Goal: Information Seeking & Learning: Learn about a topic

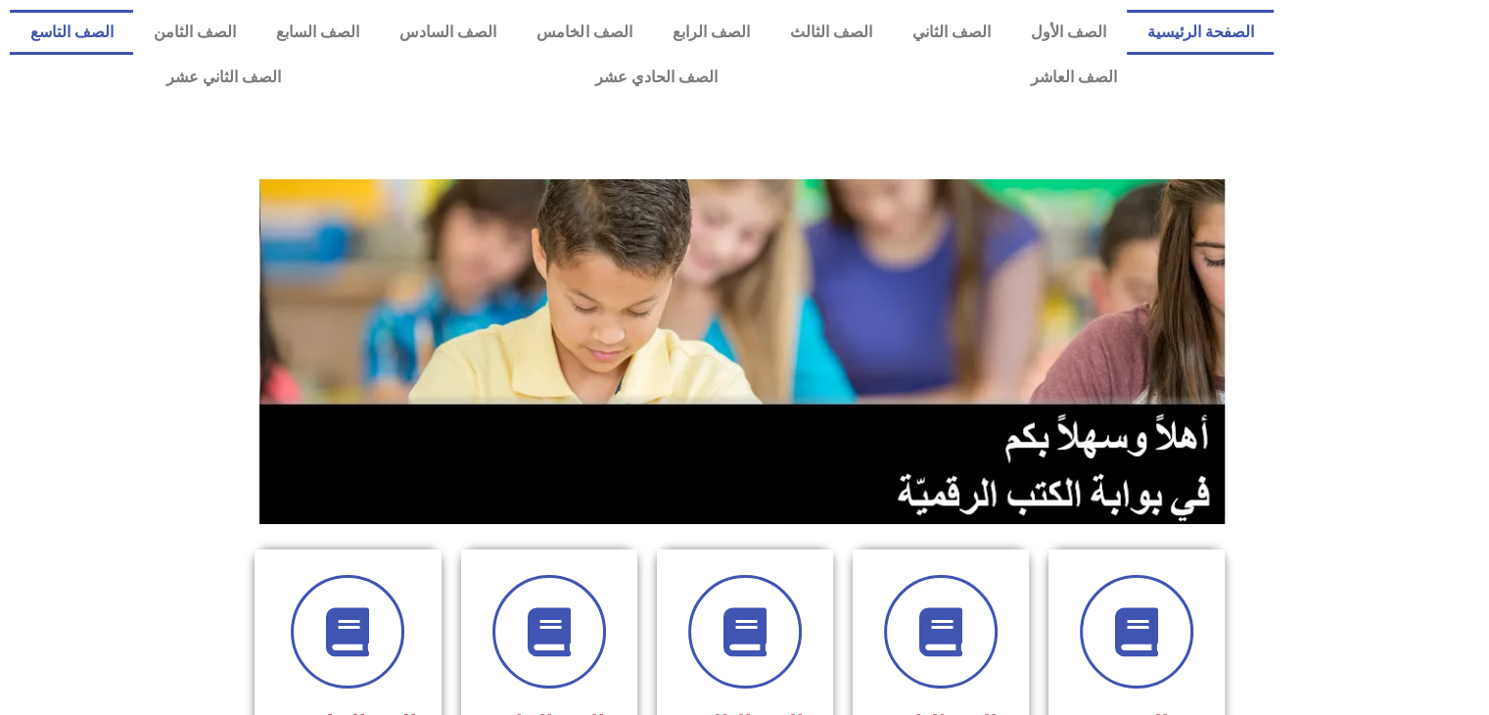
click at [133, 32] on link "الصف التاسع" at bounding box center [71, 32] width 123 height 45
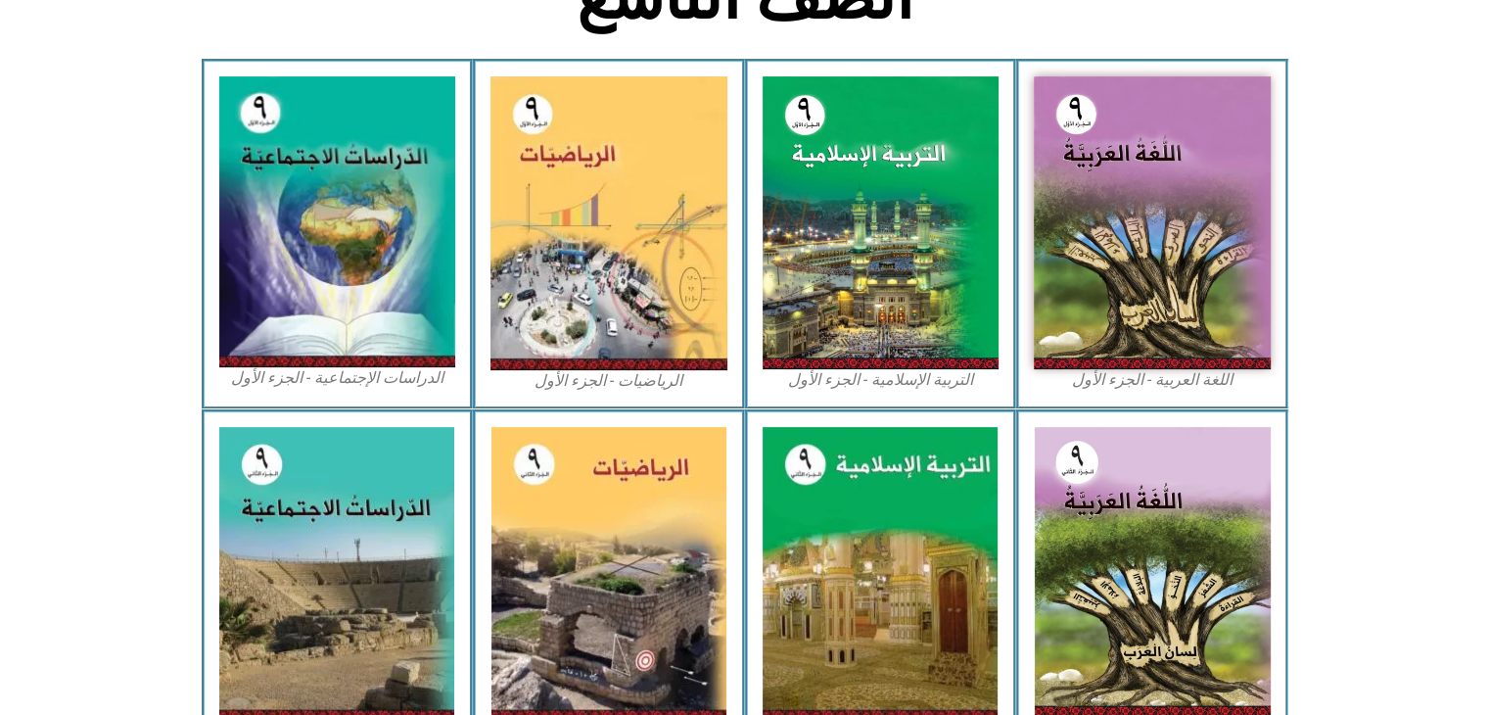
scroll to position [551, 0]
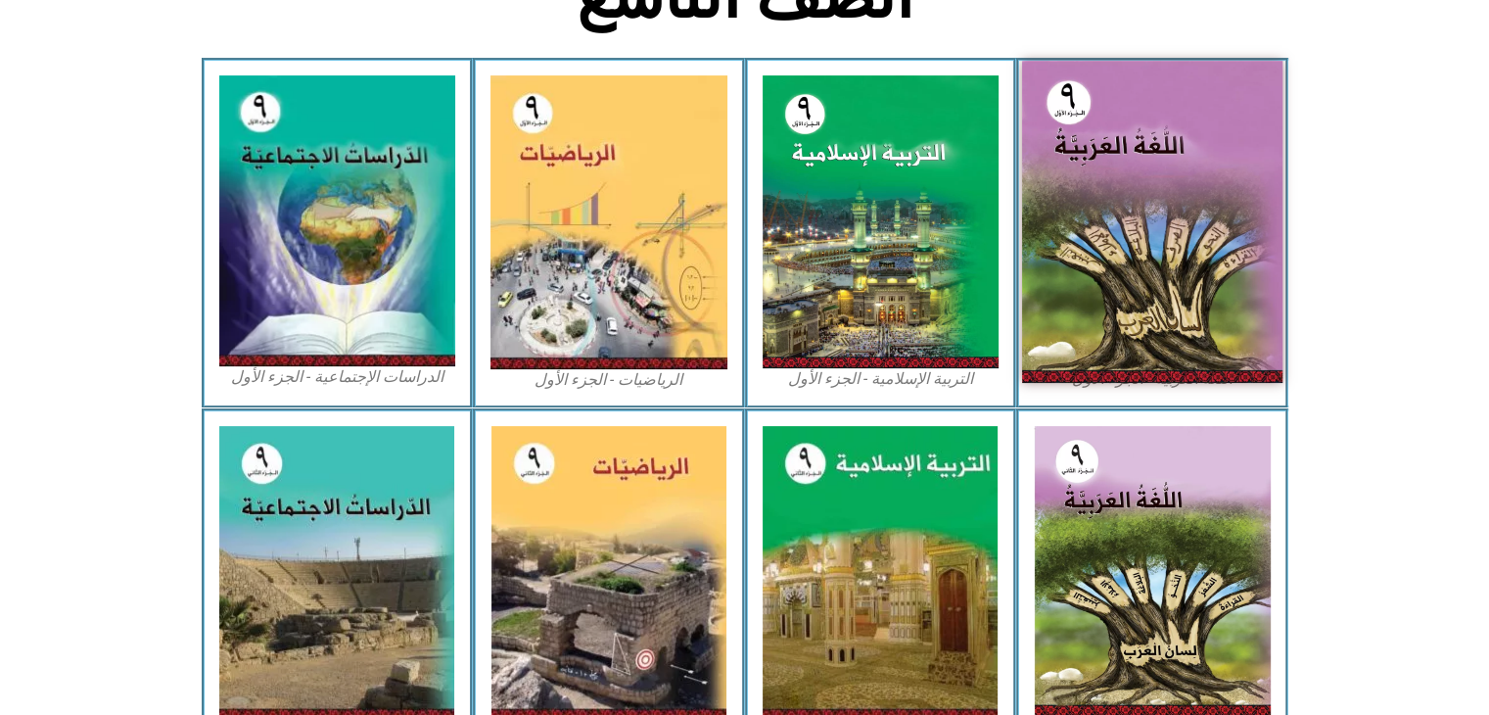
click at [1129, 311] on img at bounding box center [1152, 222] width 260 height 322
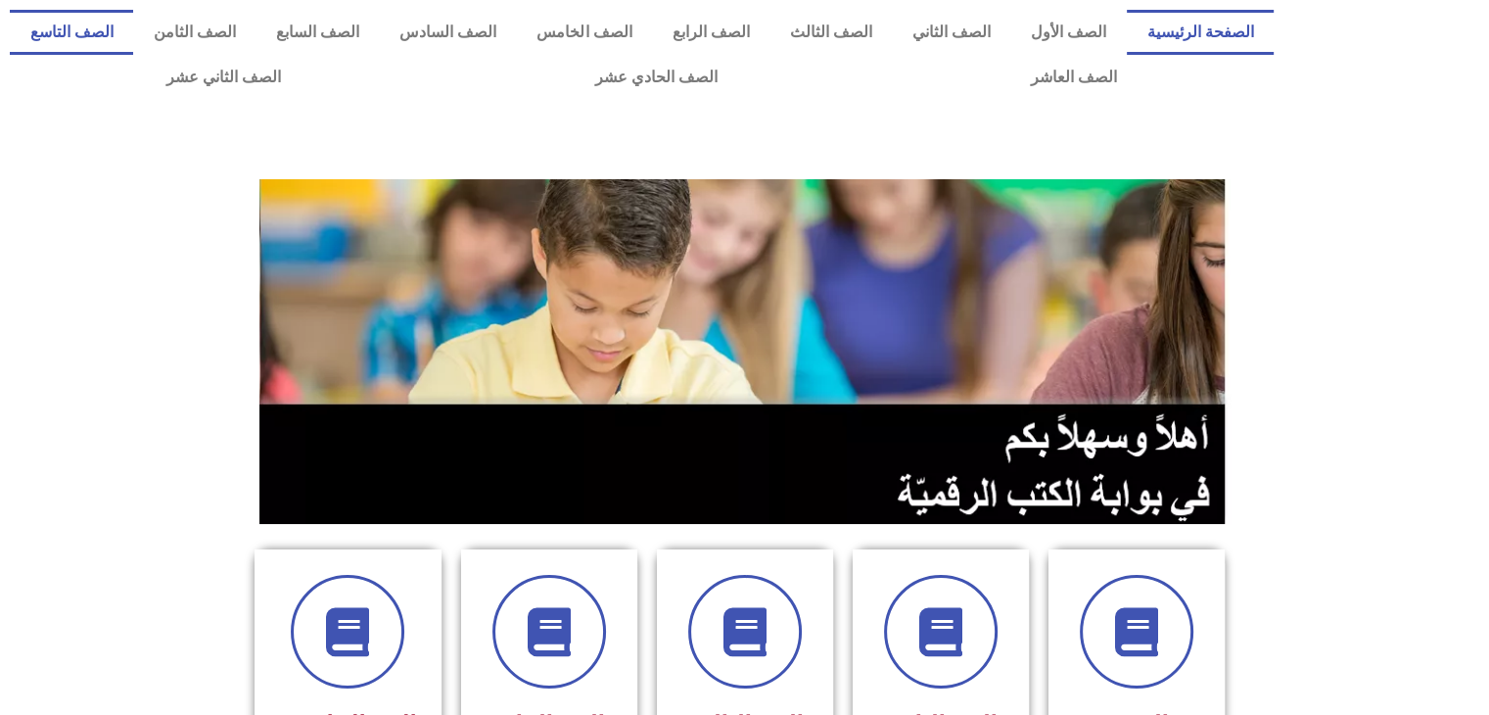
click at [133, 34] on link "الصف التاسع" at bounding box center [71, 32] width 123 height 45
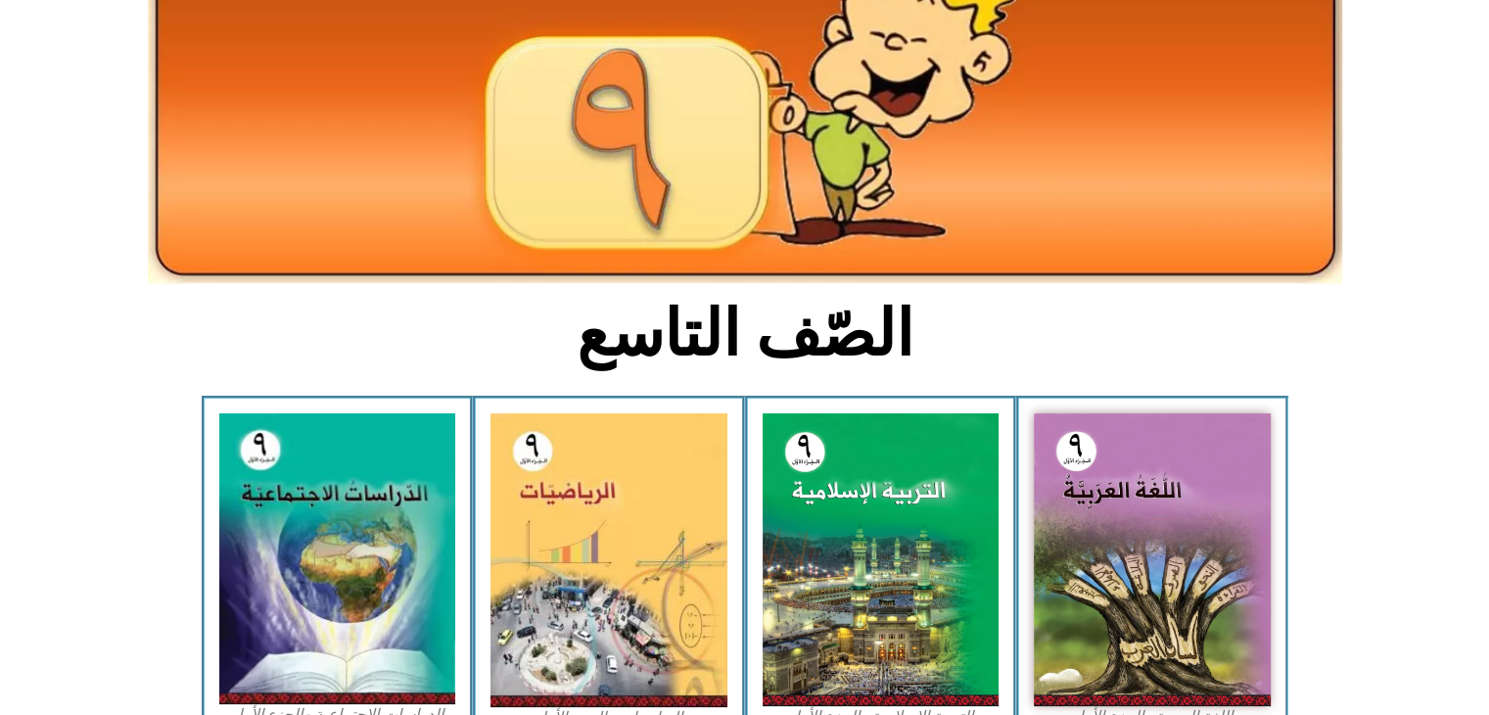
scroll to position [333, 0]
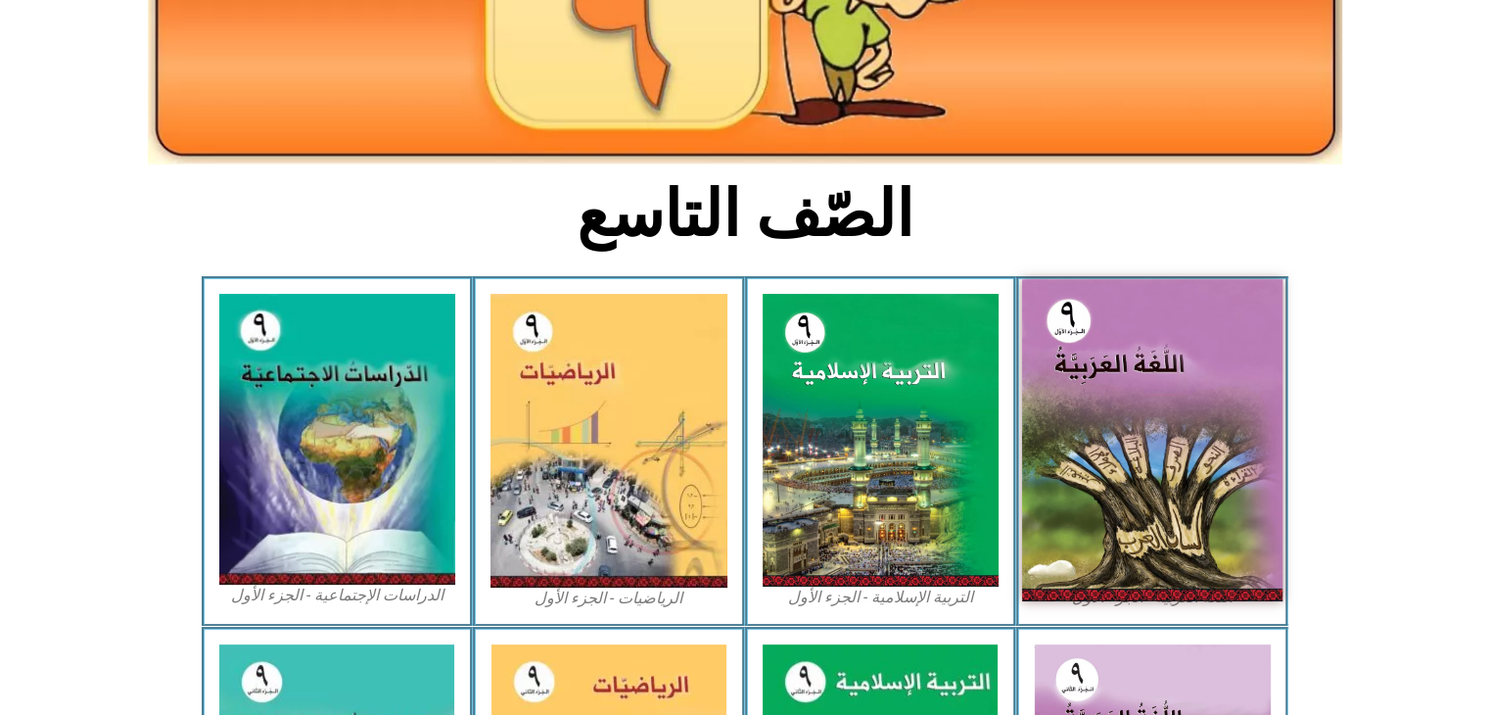
click at [1061, 464] on img at bounding box center [1152, 440] width 260 height 322
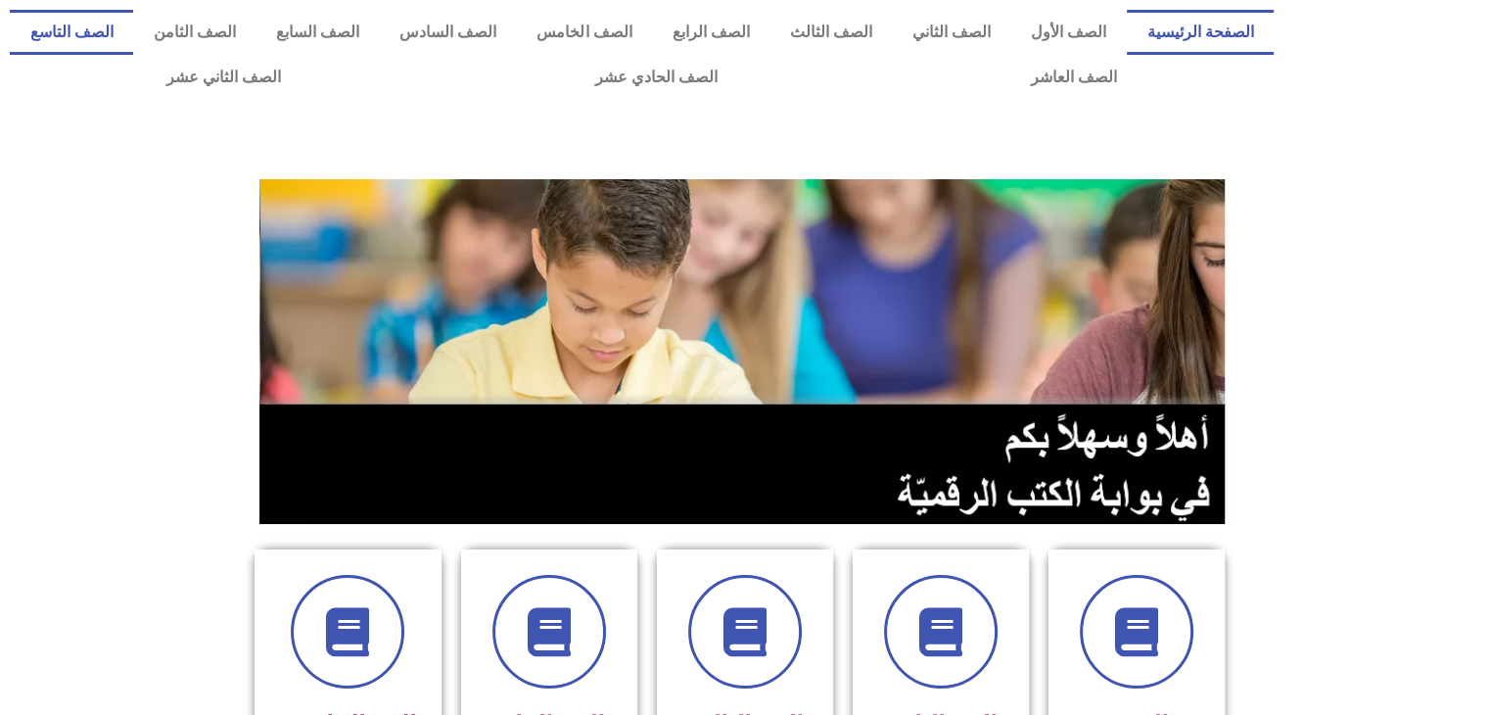
click at [133, 40] on link "الصف التاسع" at bounding box center [71, 32] width 123 height 45
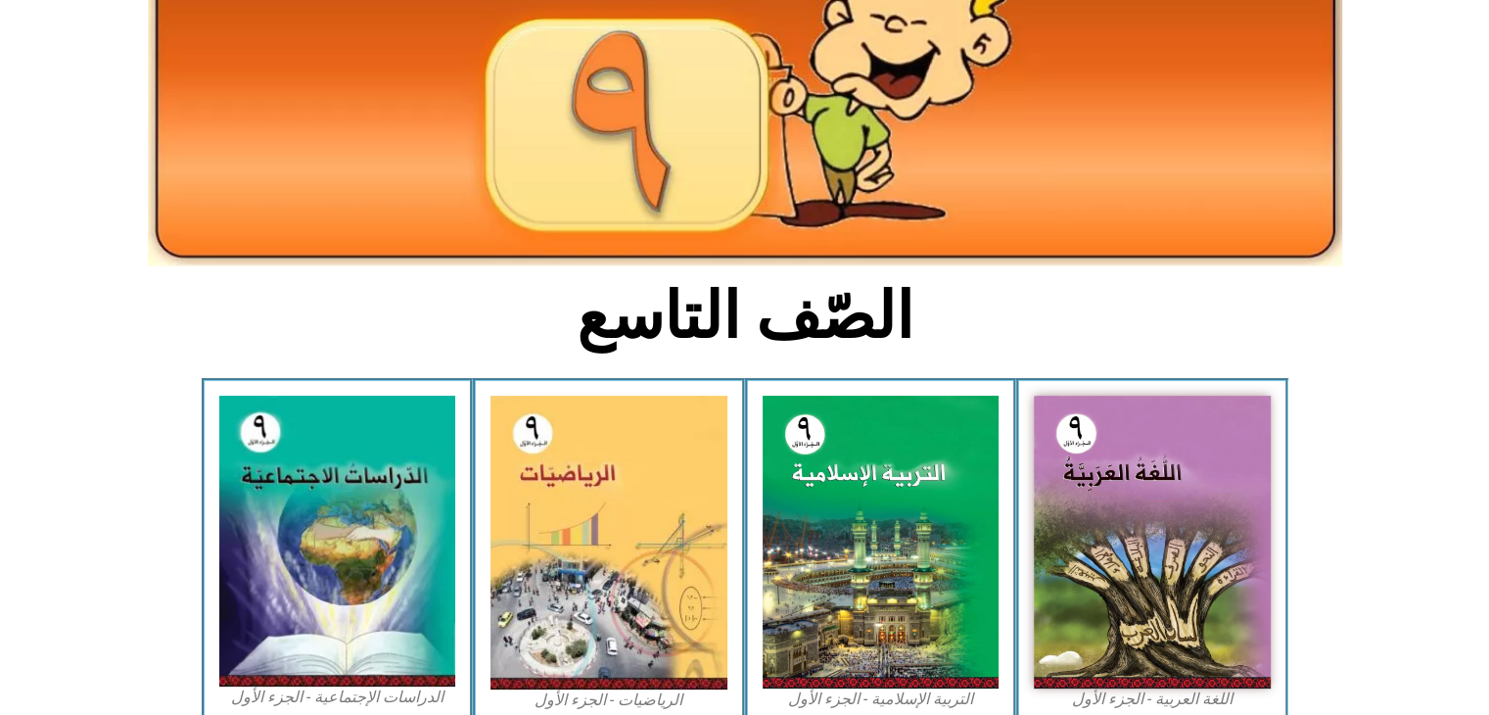
scroll to position [231, 0]
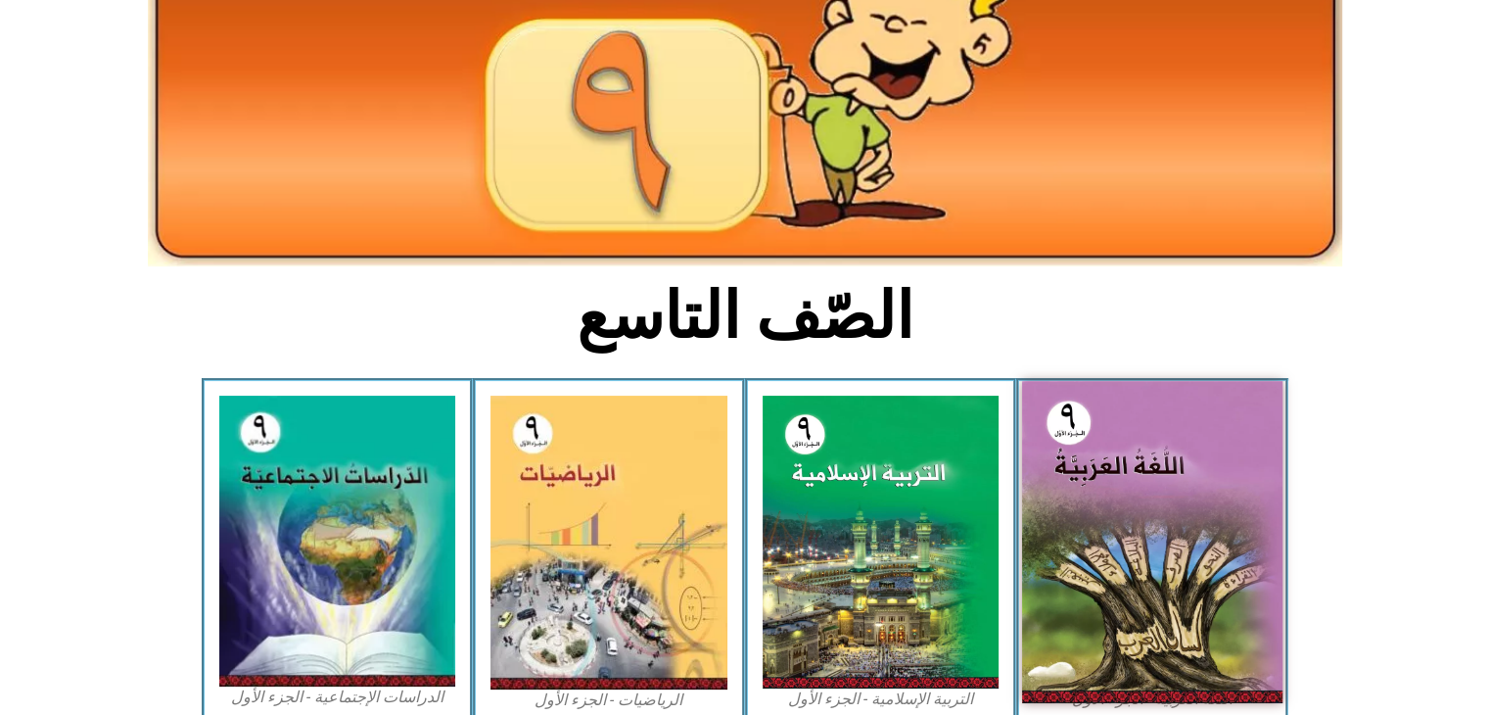
click at [1073, 478] on img at bounding box center [1152, 542] width 260 height 322
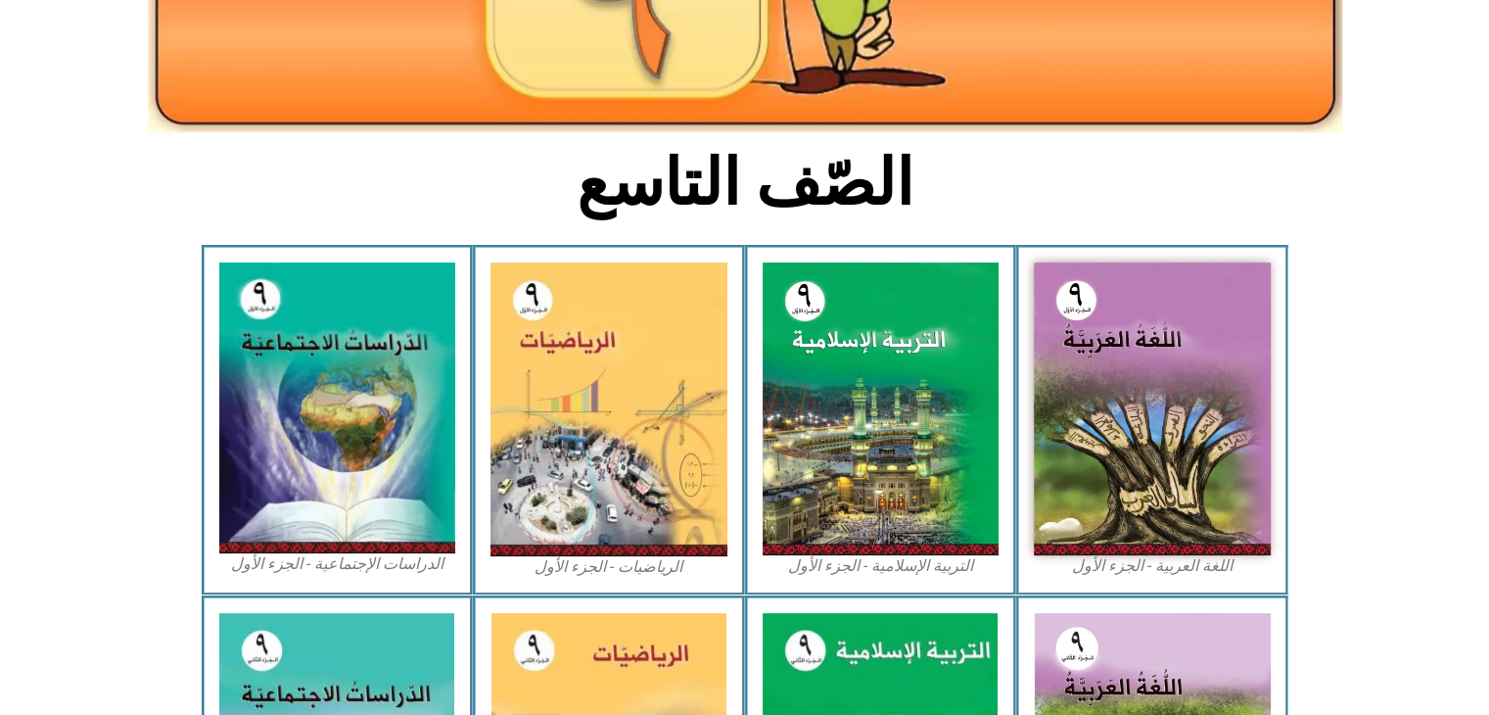
scroll to position [364, 0]
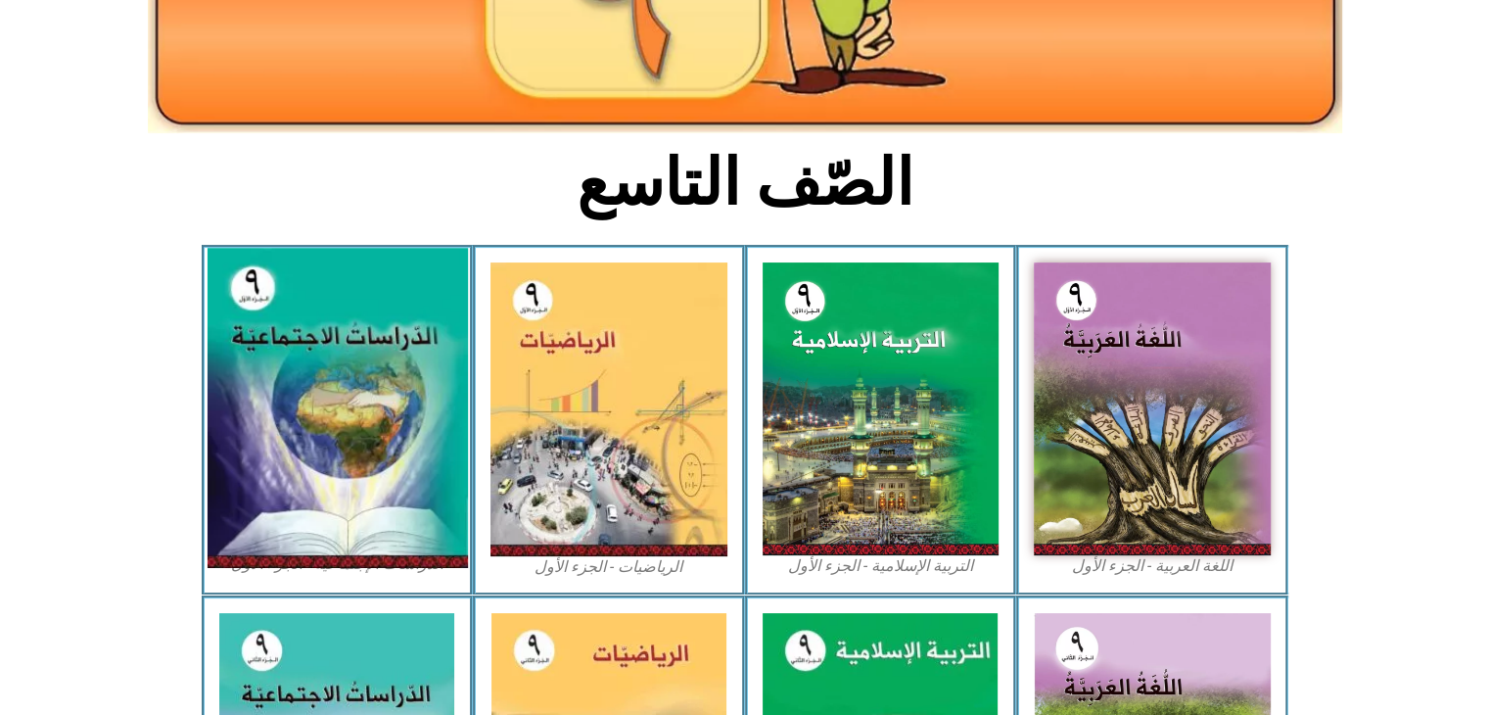
click at [363, 427] on img at bounding box center [337, 409] width 260 height 320
